Goal: Information Seeking & Learning: Learn about a topic

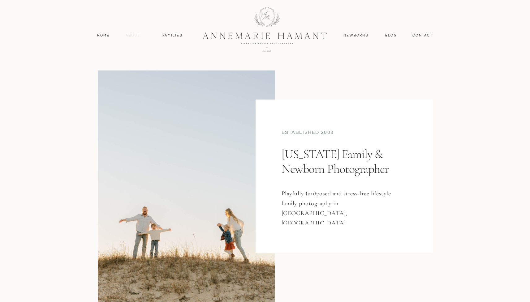
click at [130, 34] on nav "About" at bounding box center [133, 36] width 18 height 6
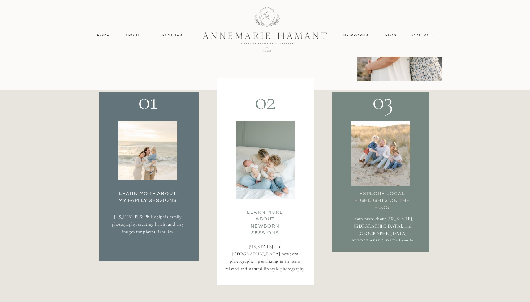
scroll to position [1082, 0]
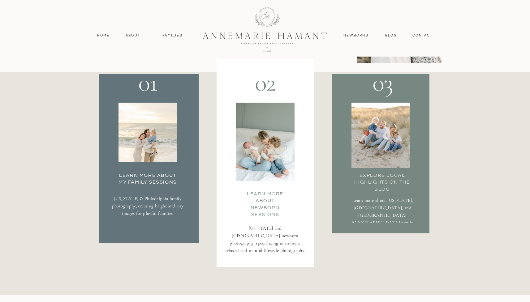
click at [141, 182] on h3 "Learn More about my family Sessions" at bounding box center [147, 178] width 65 height 12
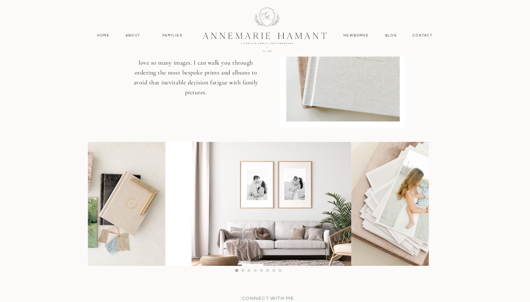
scroll to position [3381, 0]
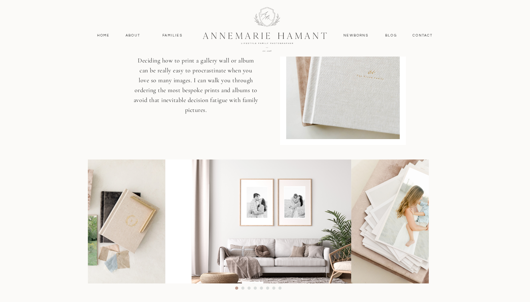
click at [242, 288] on li "Page dot 2" at bounding box center [242, 288] width 3 height 3
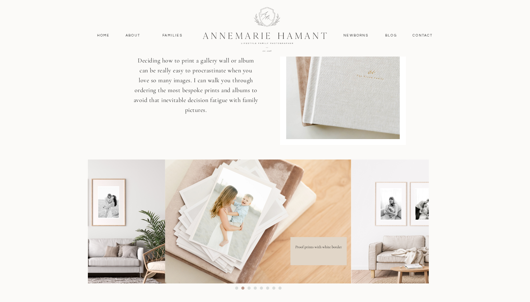
click at [249, 288] on li "Page dot 3" at bounding box center [248, 288] width 3 height 3
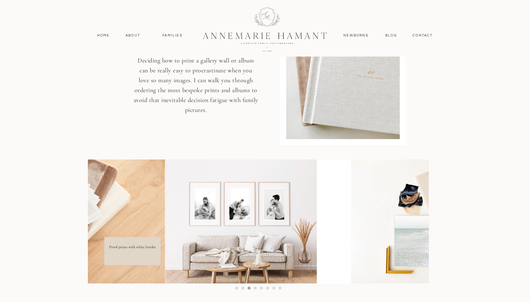
click at [254, 288] on li "Page dot 4" at bounding box center [254, 288] width 3 height 3
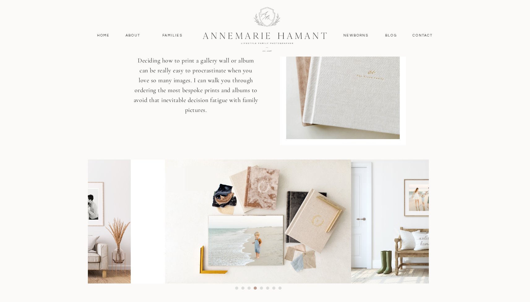
click at [261, 288] on li "Page dot 5" at bounding box center [261, 288] width 3 height 3
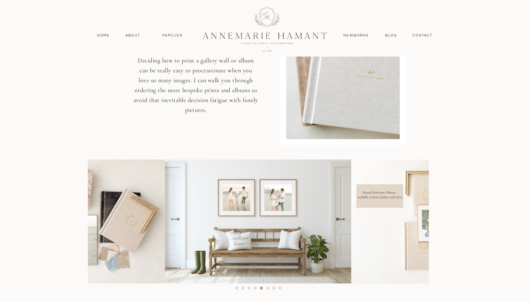
click at [267, 287] on li "Page dot 6" at bounding box center [267, 288] width 3 height 3
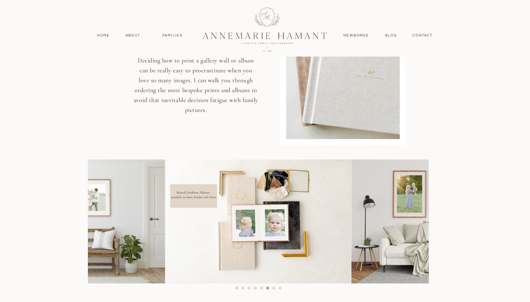
click at [273, 288] on li "Page dot 7" at bounding box center [273, 288] width 3 height 3
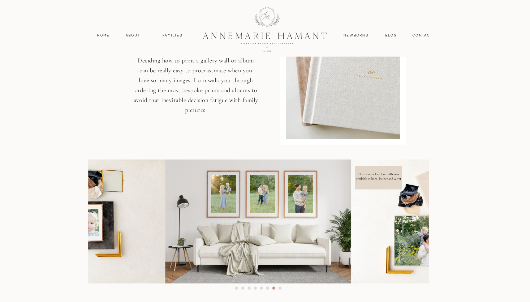
click at [279, 288] on li "Page dot 8" at bounding box center [279, 288] width 3 height 3
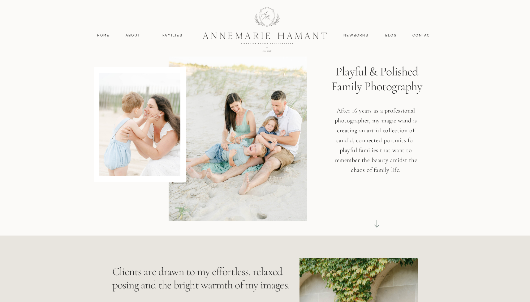
scroll to position [0, 0]
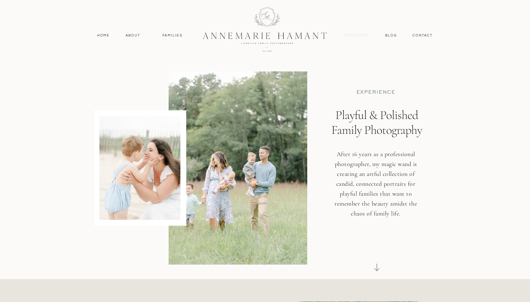
click at [359, 33] on nav "Newborns" at bounding box center [356, 36] width 30 height 6
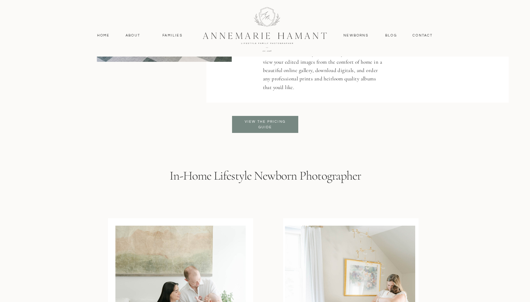
scroll to position [1288, 0]
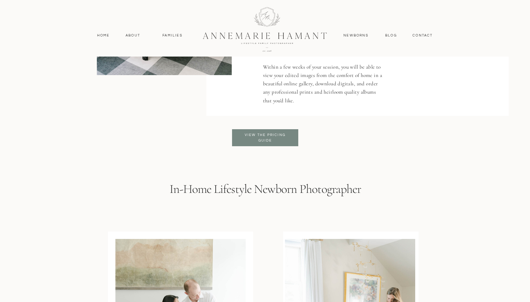
click at [263, 137] on h3 "View the pricing Guide" at bounding box center [265, 137] width 50 height 11
